Goal: Information Seeking & Learning: Learn about a topic

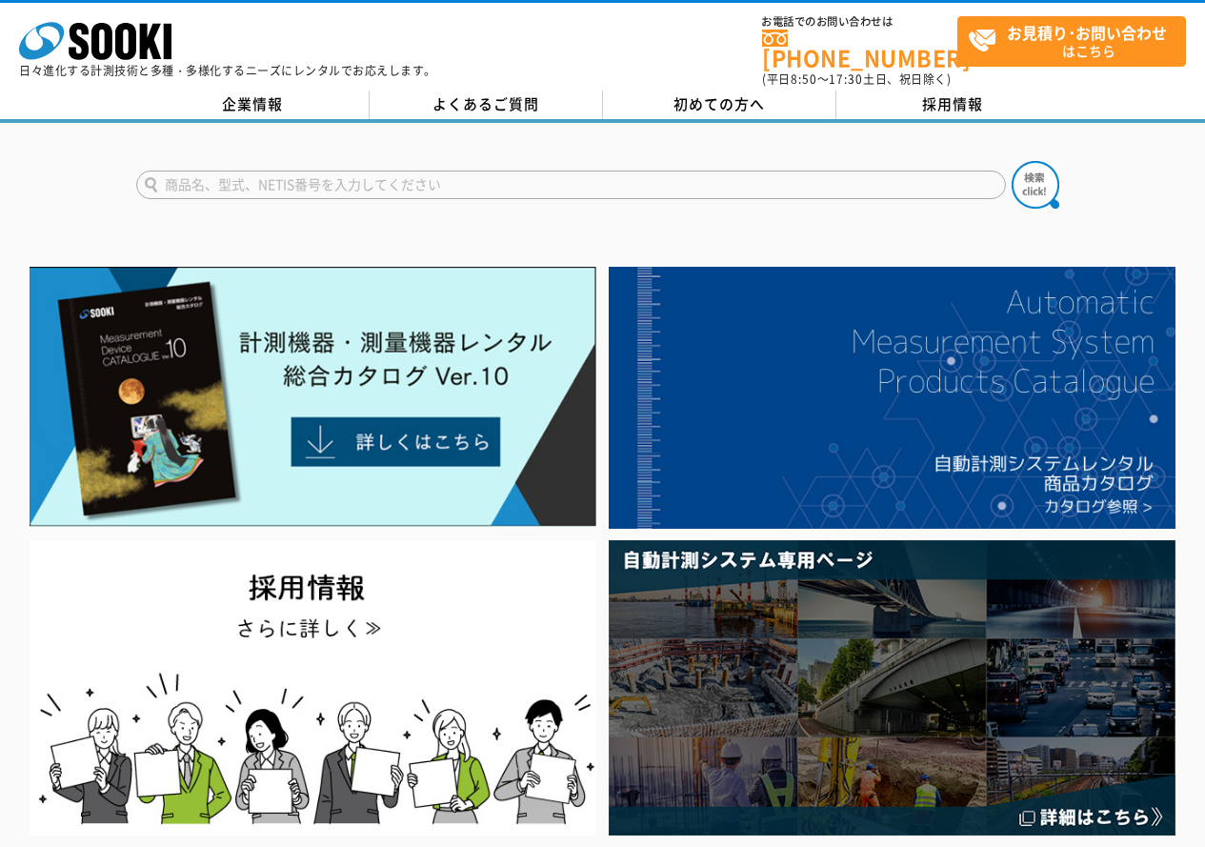
click at [560, 171] on input "text" at bounding box center [571, 185] width 870 height 29
type input "目"
type input "ぬ"
type input "無線カメラ"
click at [1041, 178] on img at bounding box center [1036, 185] width 48 height 48
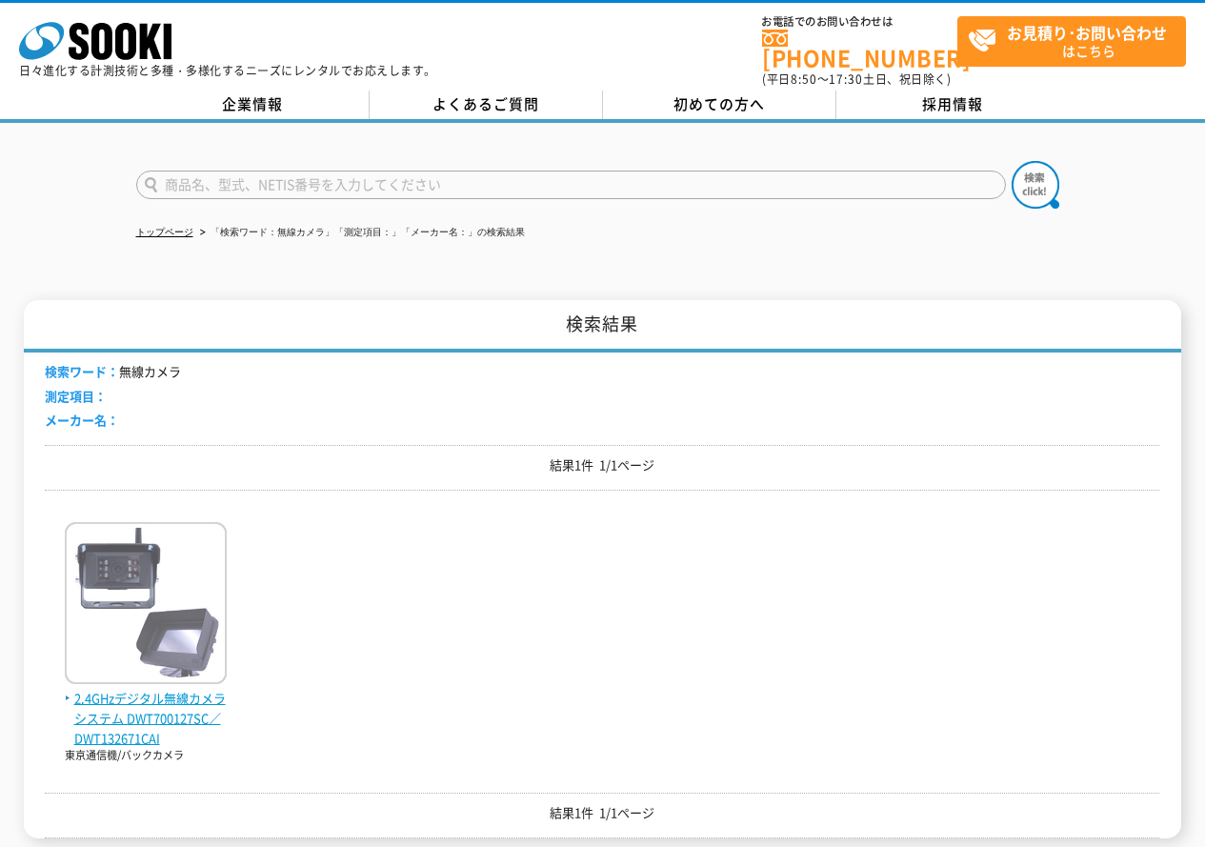
click at [181, 568] on img at bounding box center [146, 605] width 162 height 167
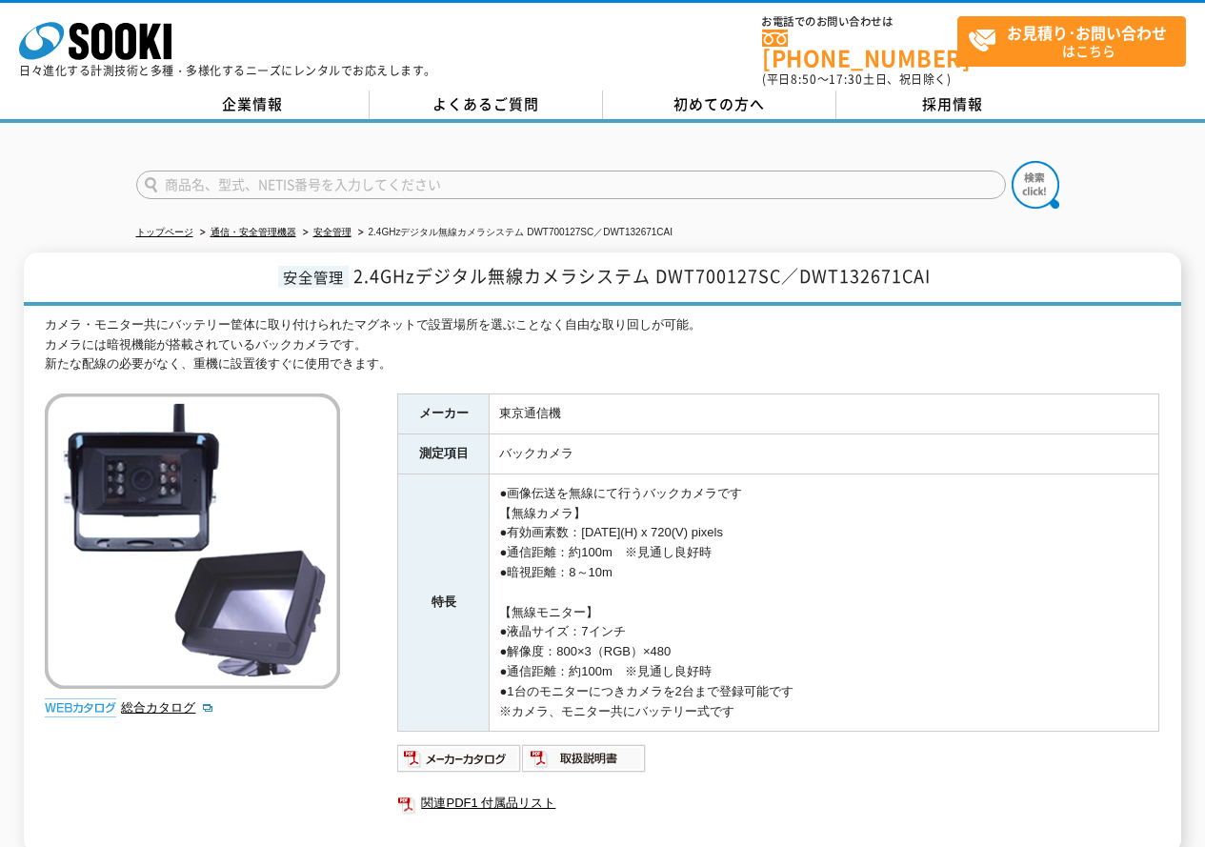
scroll to position [267, 0]
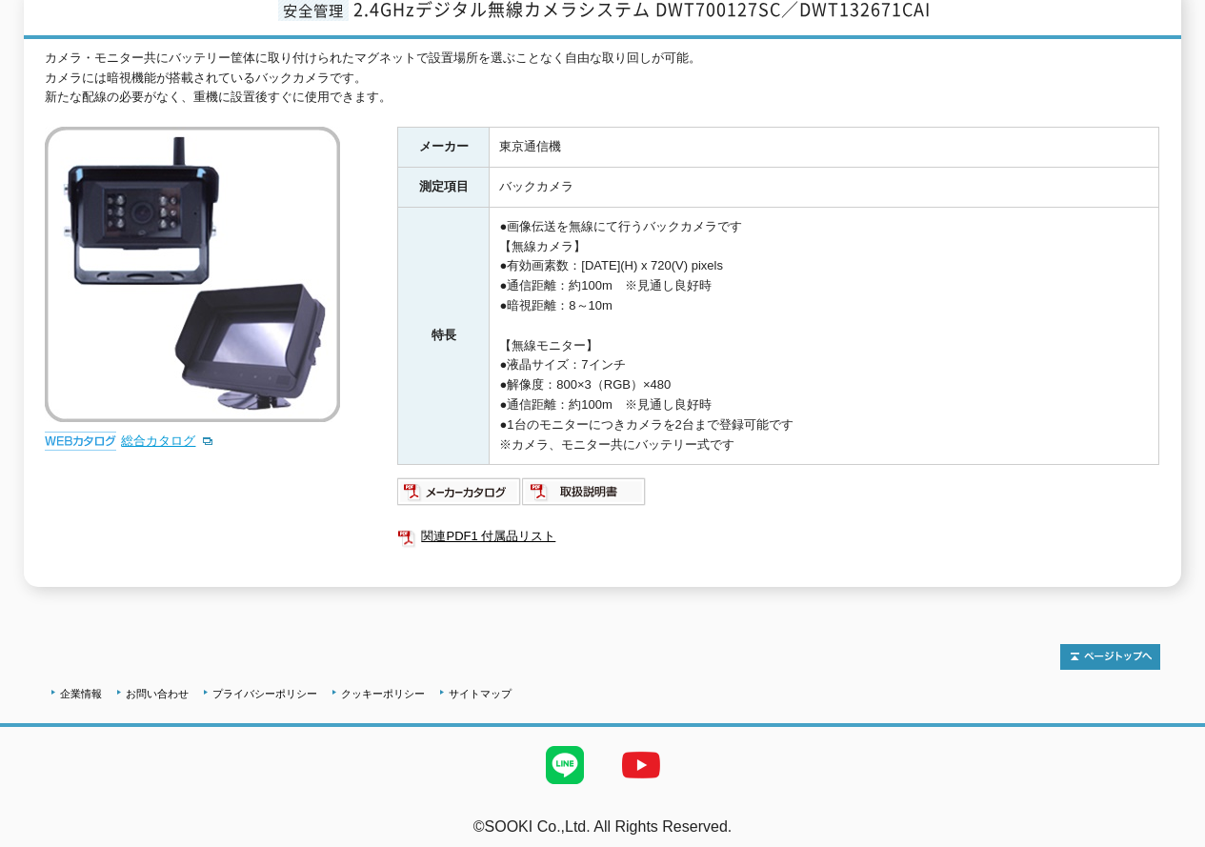
click at [168, 433] on link "総合カタログ" at bounding box center [167, 440] width 93 height 14
